Goal: Go to known website: Access a specific website the user already knows

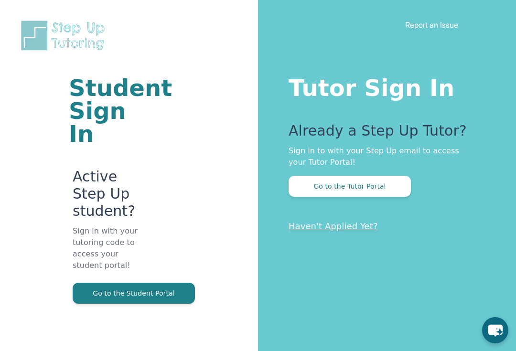
click at [395, 183] on button "Go to the Tutor Portal" at bounding box center [350, 186] width 122 height 21
click at [140, 283] on button "Go to the Student Portal" at bounding box center [134, 293] width 122 height 21
click at [121, 283] on button "Go to the Student Portal" at bounding box center [134, 293] width 122 height 21
click at [163, 283] on button "Go to the Student Portal" at bounding box center [134, 293] width 122 height 21
